Goal: Information Seeking & Learning: Learn about a topic

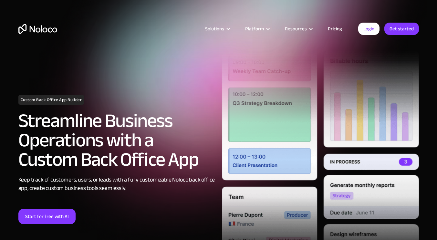
click at [342, 27] on link "Pricing" at bounding box center [335, 29] width 30 height 8
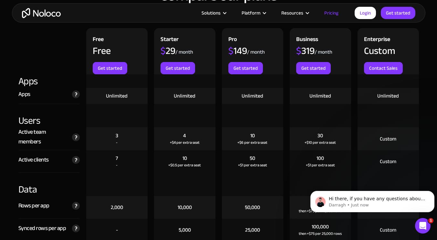
scroll to position [710, 0]
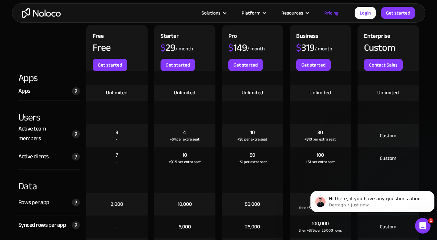
click at [117, 92] on div "Unlimited" at bounding box center [117, 92] width 22 height 7
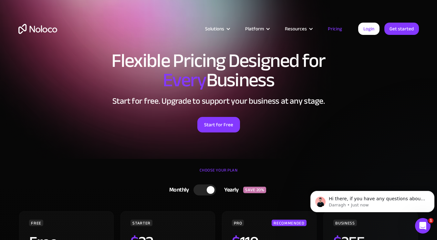
scroll to position [0, 0]
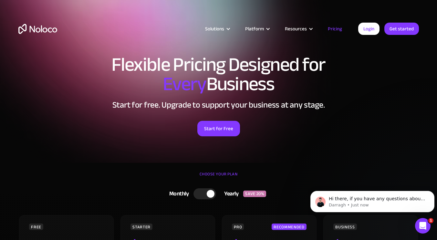
click at [162, 29] on article "Solutions Use Cases Business Types Project Management Keep track of customers, …" at bounding box center [207, 29] width 301 height 8
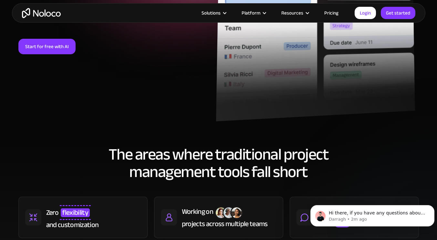
scroll to position [97, 0]
